Goal: Transaction & Acquisition: Book appointment/travel/reservation

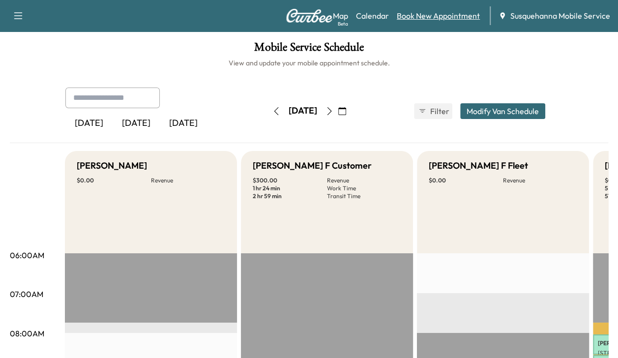
click at [409, 16] on link "Book New Appointment" at bounding box center [437, 16] width 83 height 12
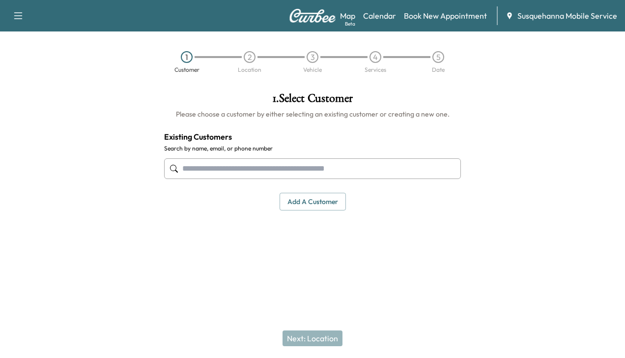
click at [329, 165] on input "text" at bounding box center [312, 168] width 297 height 21
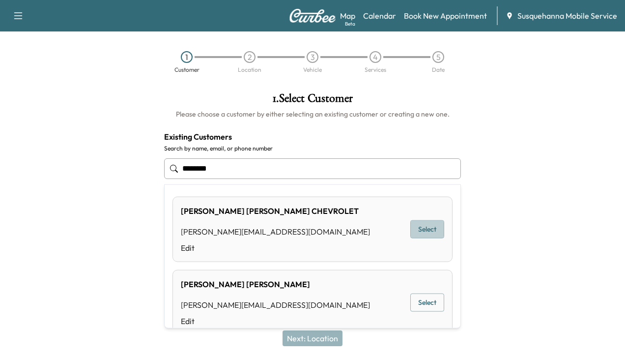
click at [416, 231] on button "Select" at bounding box center [427, 229] width 34 height 18
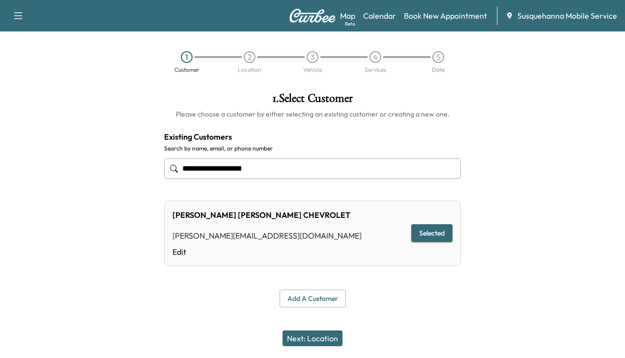
type input "**********"
click at [312, 339] on button "Next: Location" at bounding box center [312, 338] width 60 height 16
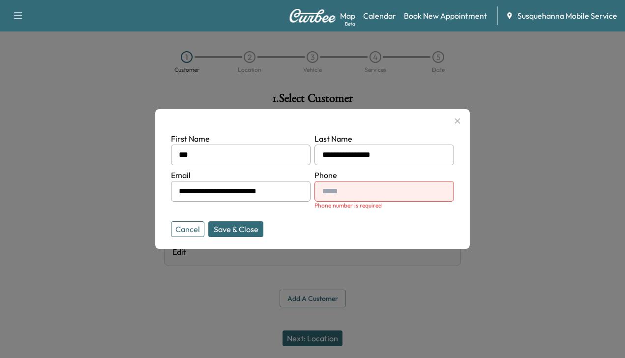
click at [359, 196] on input "text" at bounding box center [384, 191] width 140 height 21
type input "**********"
click at [245, 226] on button "Save & Close" at bounding box center [235, 229] width 55 height 16
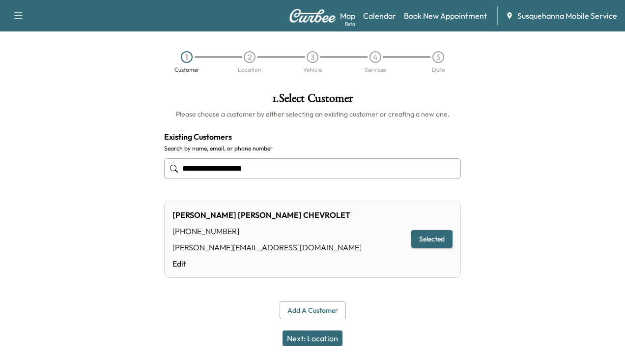
click at [296, 333] on button "Next: Location" at bounding box center [312, 338] width 60 height 16
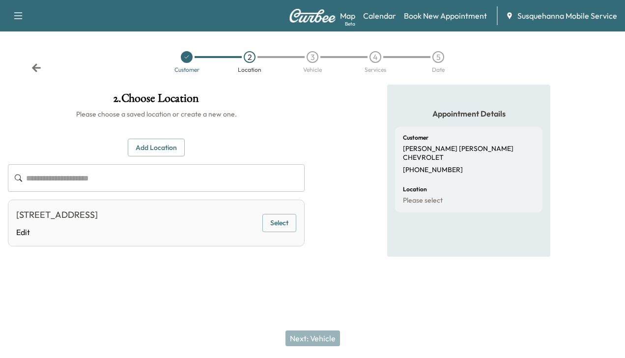
click at [276, 225] on button "Select" at bounding box center [279, 223] width 34 height 18
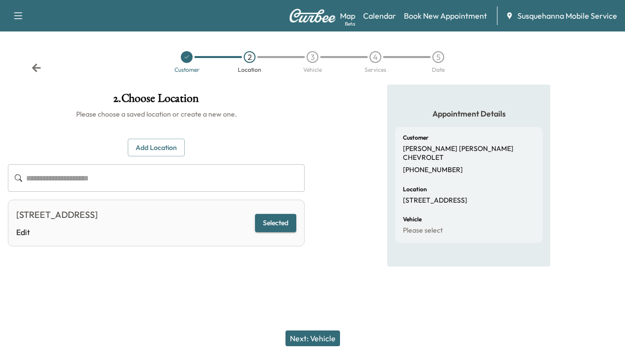
click at [306, 339] on button "Next: Vehicle" at bounding box center [312, 338] width 55 height 16
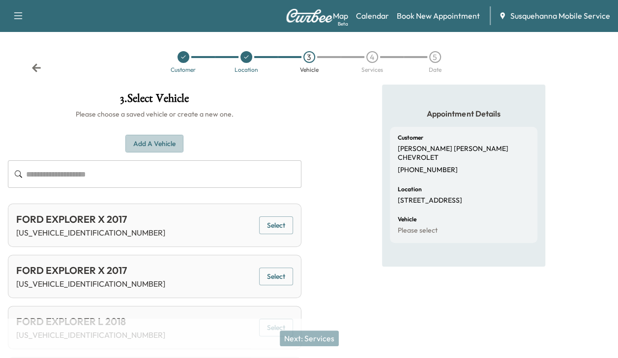
click at [141, 142] on button "Add a Vehicle" at bounding box center [154, 144] width 58 height 18
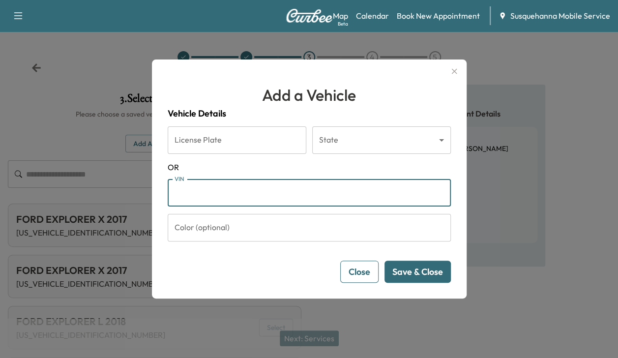
click at [184, 193] on input "VIN" at bounding box center [309, 193] width 283 height 28
type input "**********"
click at [215, 232] on input "Color (optional)" at bounding box center [309, 228] width 283 height 28
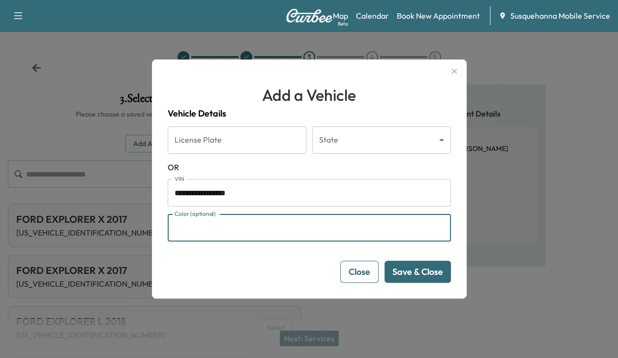
type input "*****"
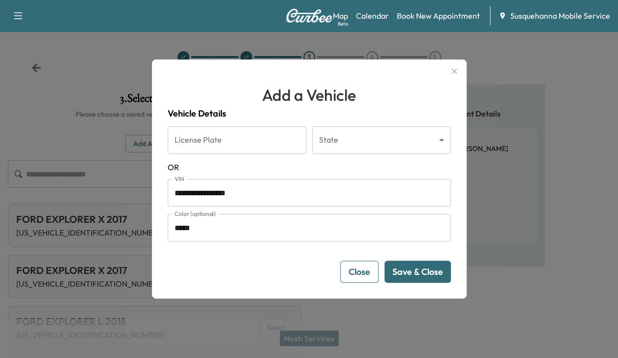
click at [410, 270] on button "Save & Close" at bounding box center [417, 271] width 66 height 22
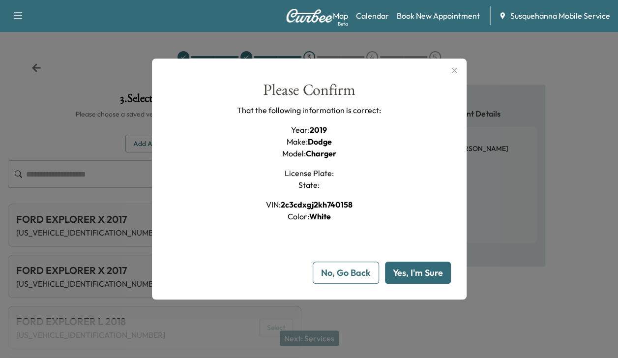
click at [410, 270] on button "Yes, I'm Sure" at bounding box center [418, 272] width 66 height 22
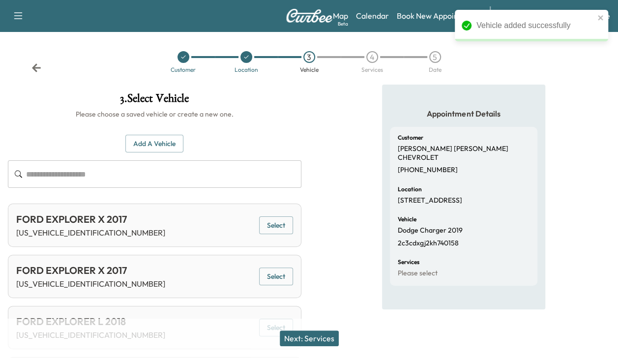
click at [326, 337] on button "Next: Services" at bounding box center [309, 338] width 59 height 16
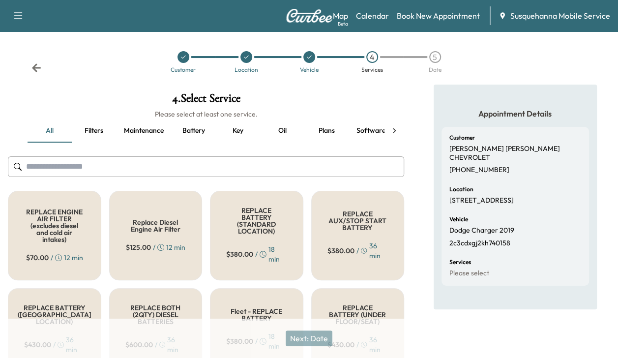
click at [393, 129] on icon at bounding box center [394, 130] width 3 height 5
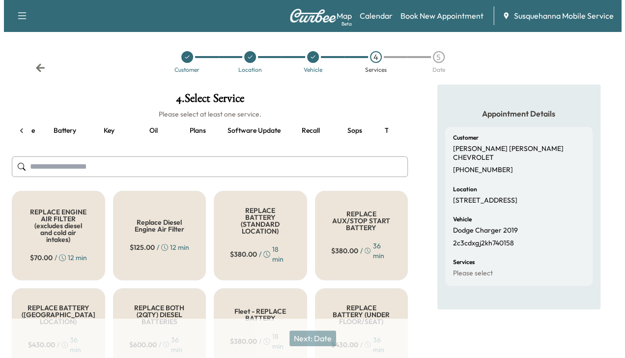
scroll to position [0, 169]
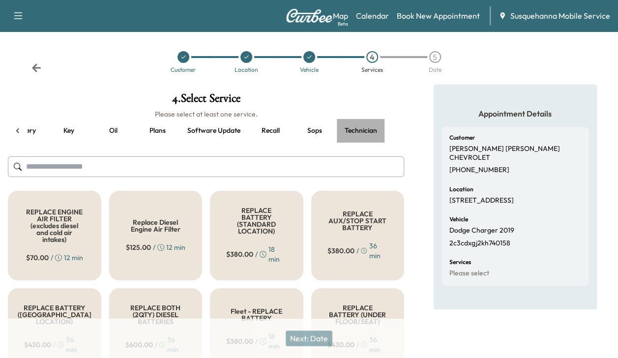
click at [366, 132] on button "Technician" at bounding box center [361, 131] width 48 height 24
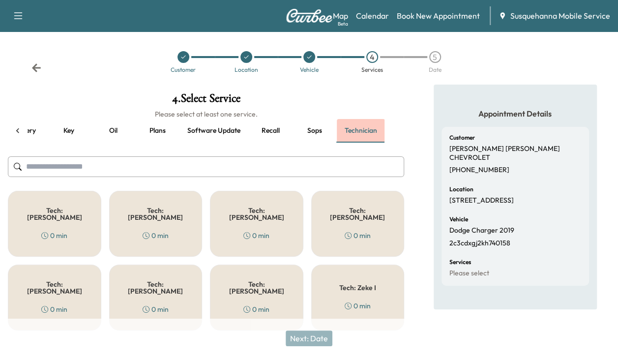
scroll to position [0, 164]
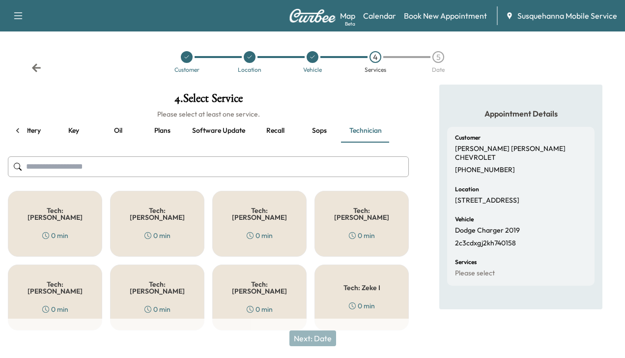
click at [266, 210] on h5 "Tech: [PERSON_NAME]" at bounding box center [259, 214] width 62 height 14
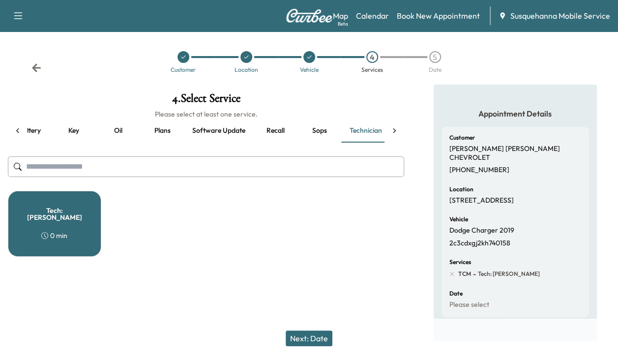
click at [277, 132] on button "Recall" at bounding box center [275, 131] width 44 height 24
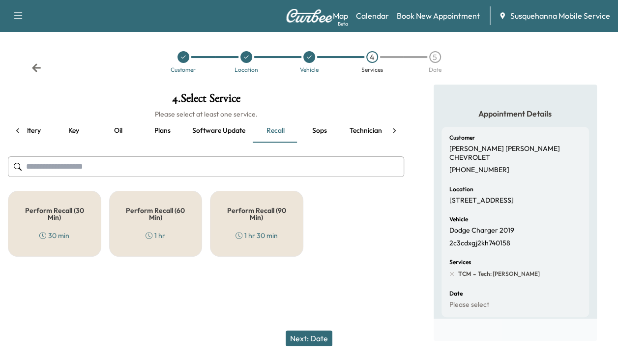
click at [163, 207] on h5 "Perform Recall (60 Min)" at bounding box center [155, 214] width 61 height 14
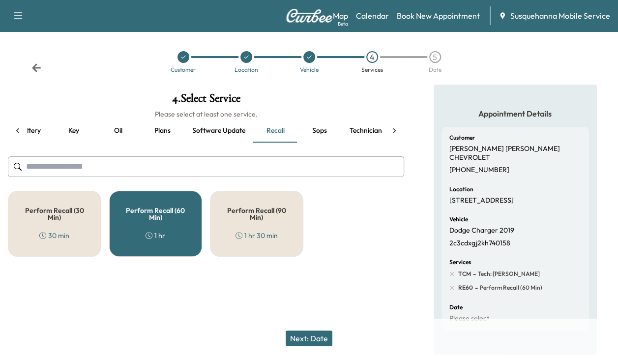
click at [323, 345] on button "Next: Date" at bounding box center [308, 338] width 47 height 16
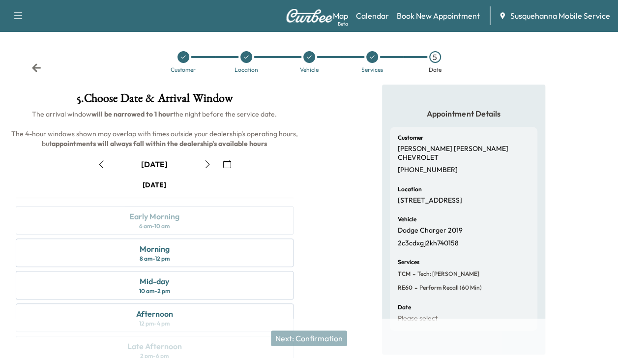
click at [204, 165] on icon "button" at bounding box center [207, 164] width 8 height 8
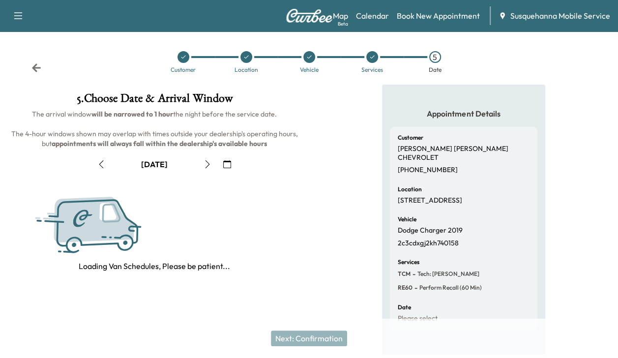
click at [204, 165] on icon "button" at bounding box center [207, 164] width 8 height 8
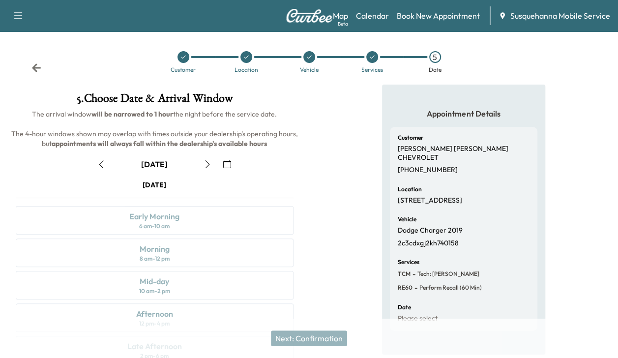
click at [204, 165] on icon "button" at bounding box center [207, 164] width 8 height 8
click at [187, 219] on div "Early Morning 6 am - 10 am" at bounding box center [155, 220] width 278 height 28
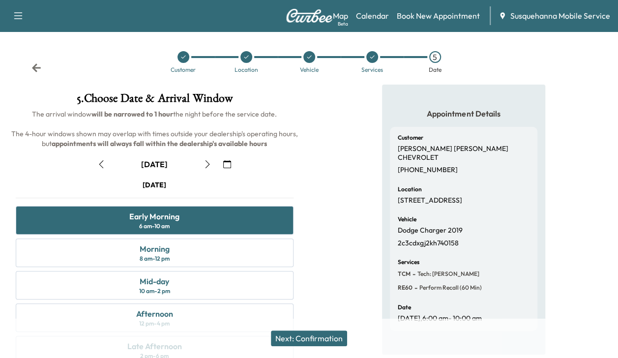
click at [305, 330] on button "Next: Confirmation" at bounding box center [309, 338] width 76 height 16
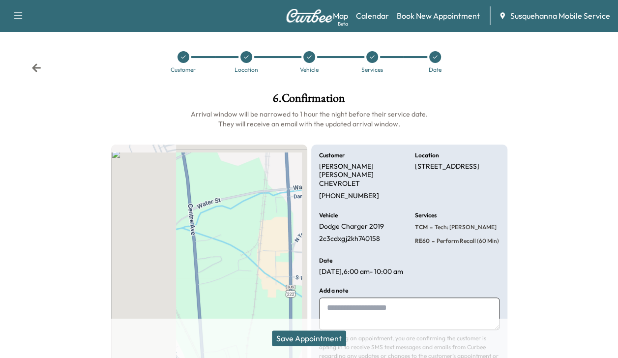
click at [305, 330] on button "Save Appointment" at bounding box center [309, 338] width 74 height 16
